Goal: Navigation & Orientation: Find specific page/section

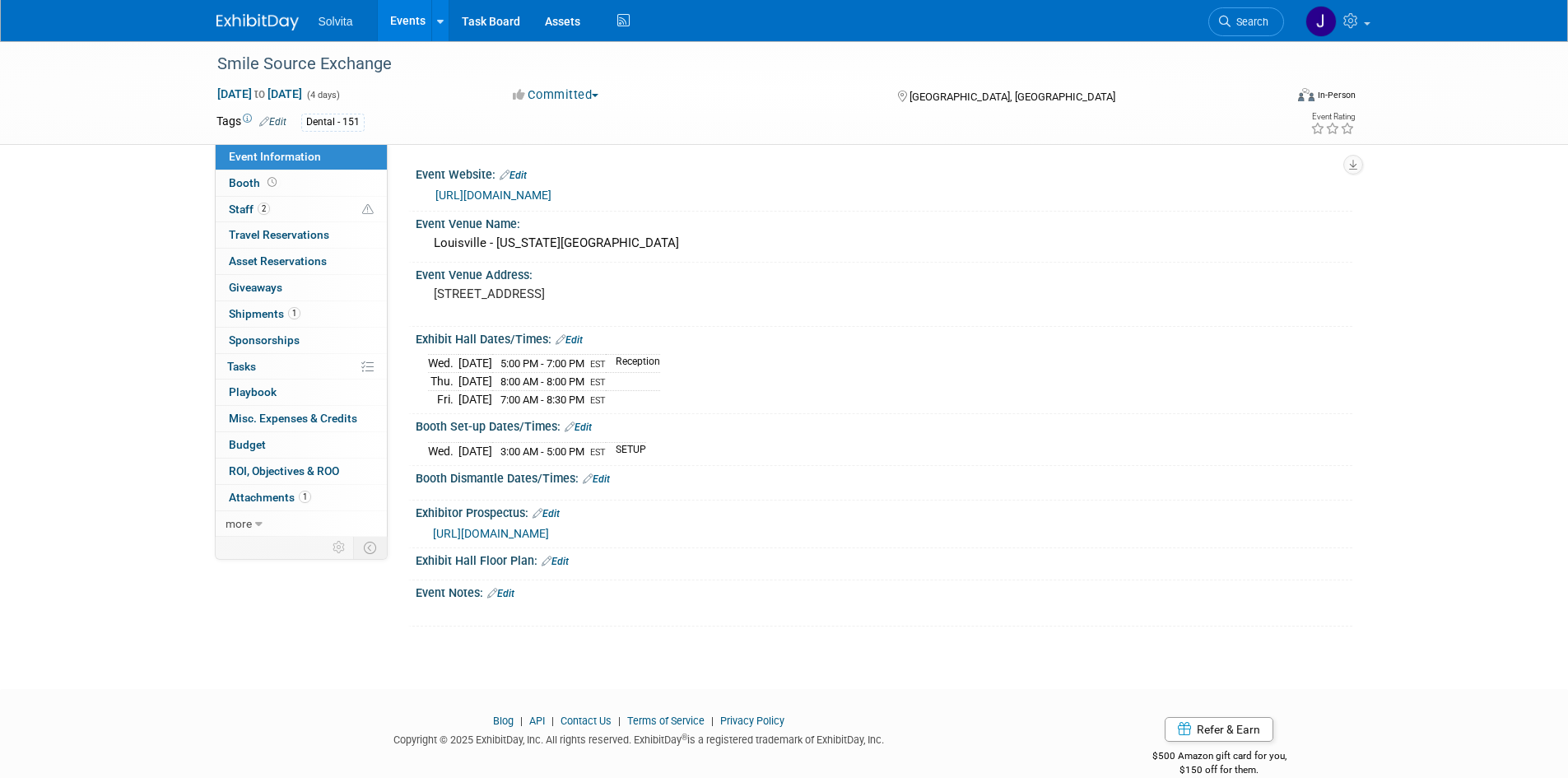
click at [268, 27] on img at bounding box center [258, 22] width 82 height 17
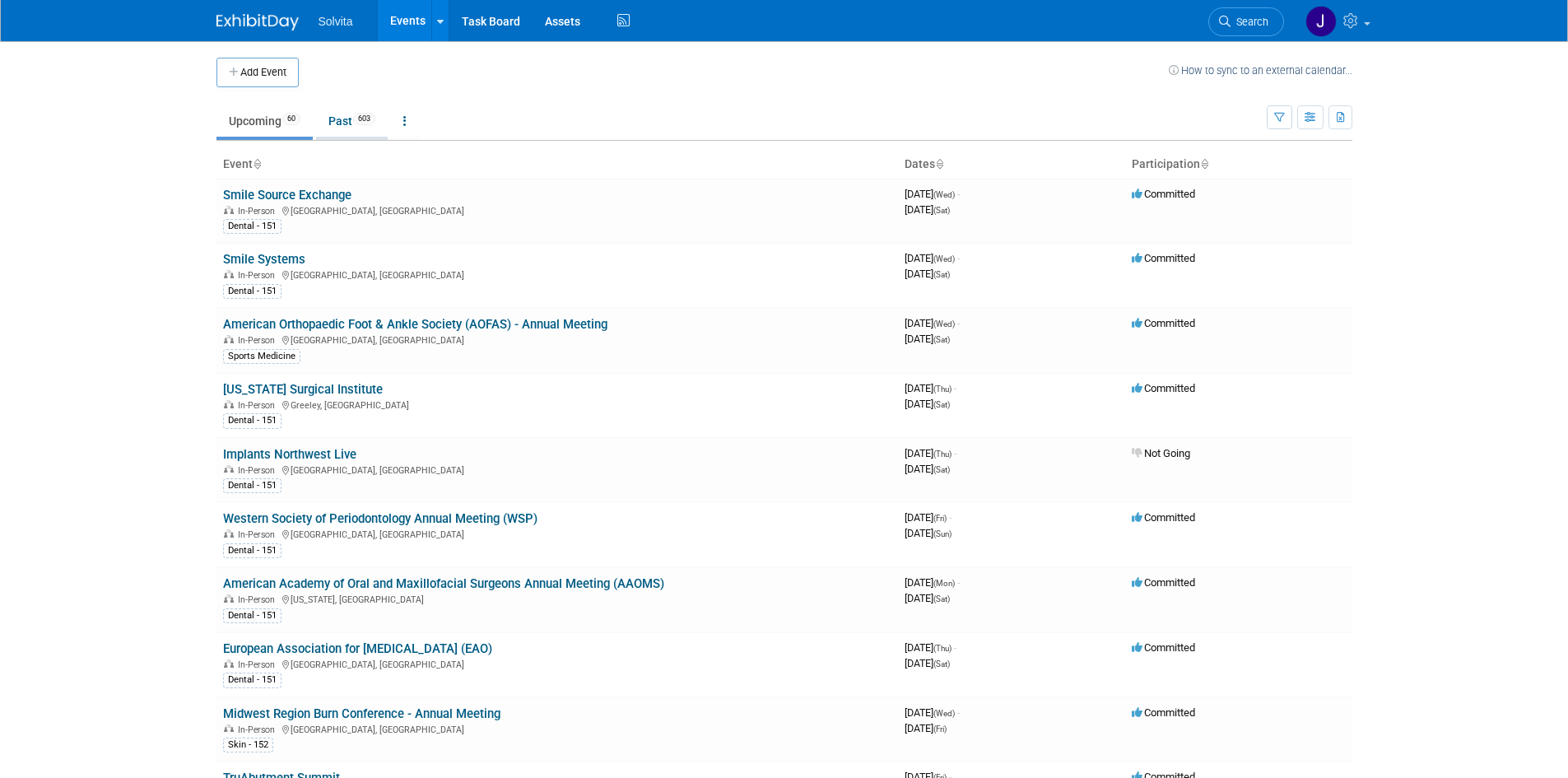
click at [335, 115] on link "Past 603" at bounding box center [352, 122] width 72 height 31
